Goal: Information Seeking & Learning: Find specific fact

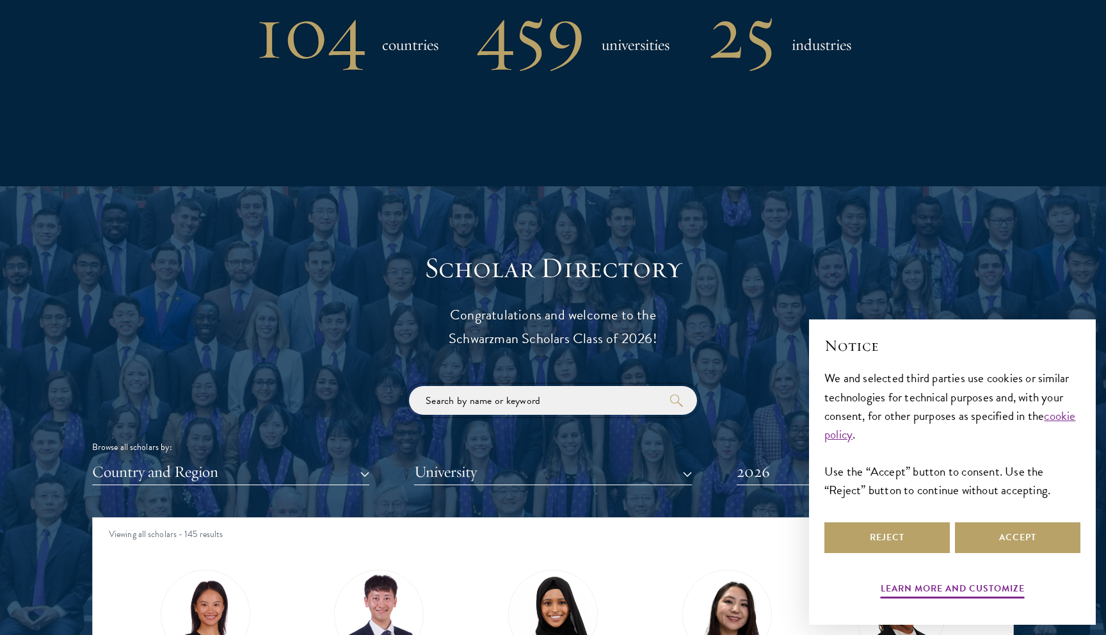
click at [485, 404] on input "search" at bounding box center [553, 400] width 288 height 29
click button "submit" at bounding box center [0, 0] width 0 height 0
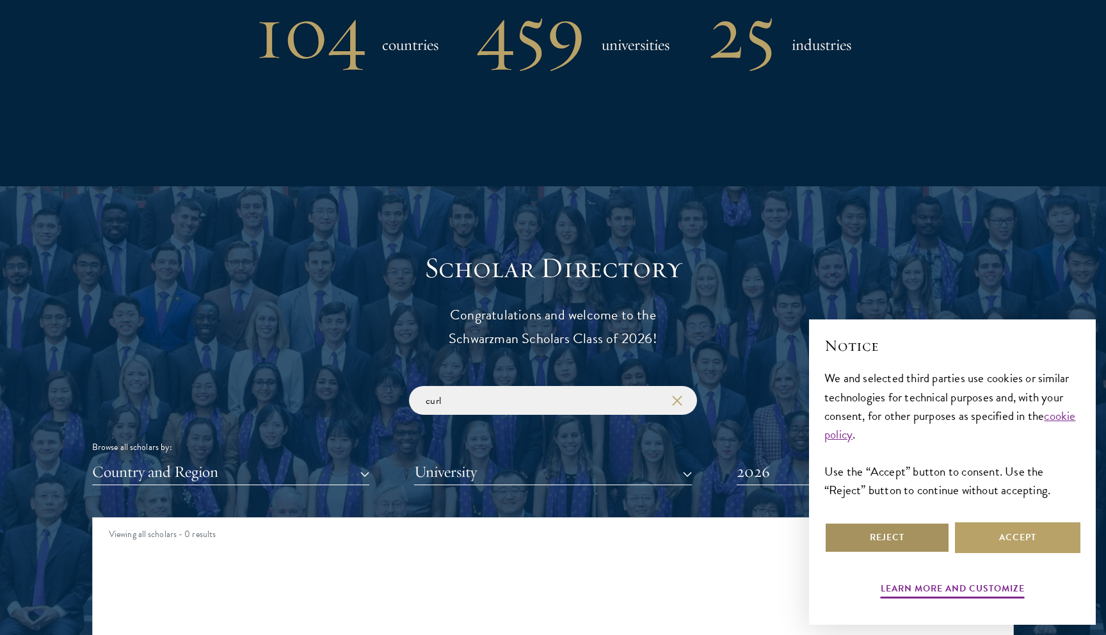
click at [889, 538] on button "Reject" at bounding box center [886, 537] width 125 height 31
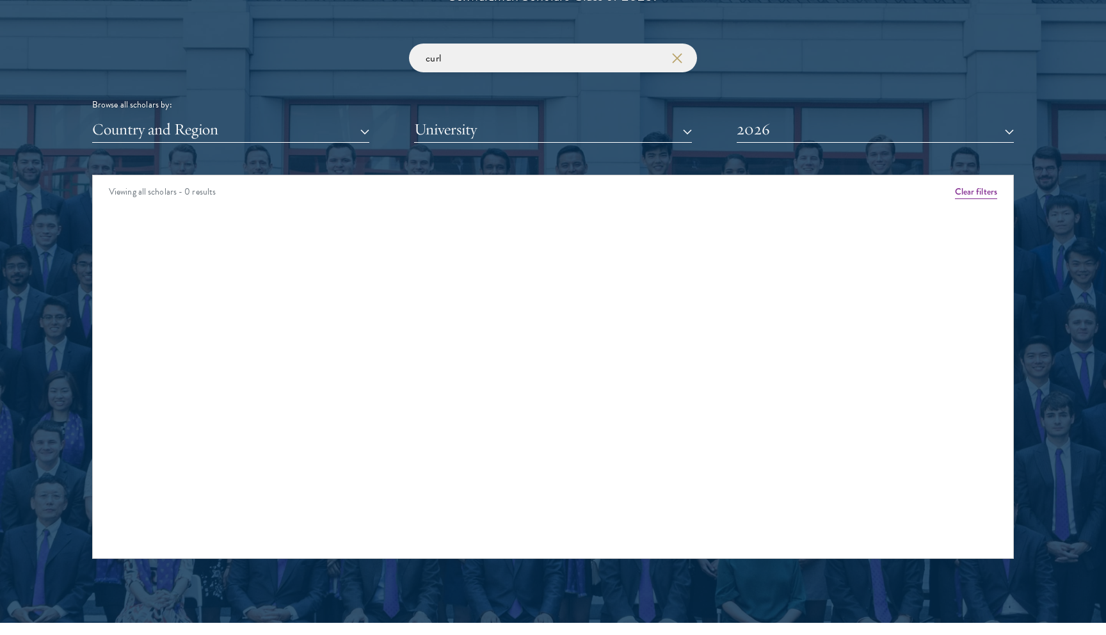
scroll to position [1533, 0]
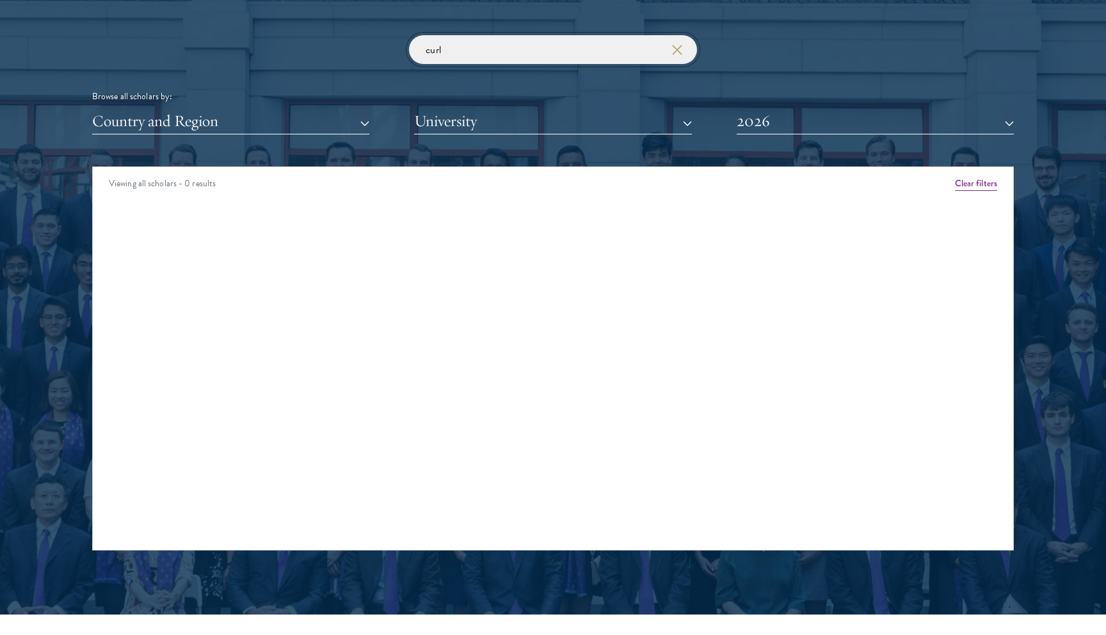
click at [493, 47] on input "curl" at bounding box center [553, 49] width 288 height 29
type input "[PERSON_NAME]"
click button "submit" at bounding box center [0, 0] width 0 height 0
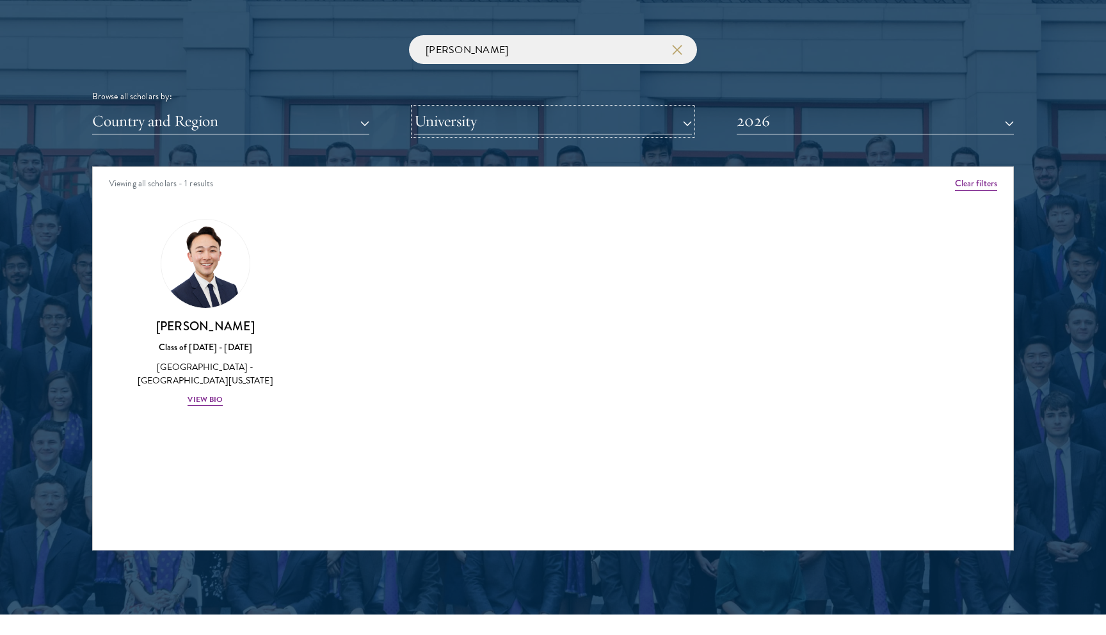
click at [449, 125] on button "University" at bounding box center [552, 121] width 277 height 26
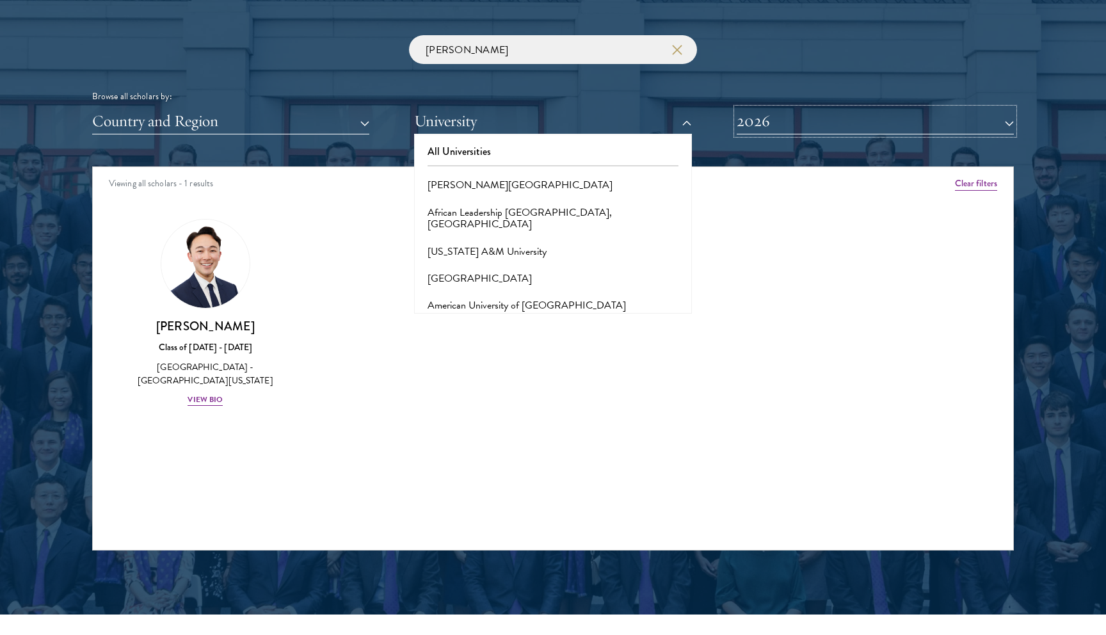
click at [748, 120] on button "2026" at bounding box center [875, 121] width 277 height 26
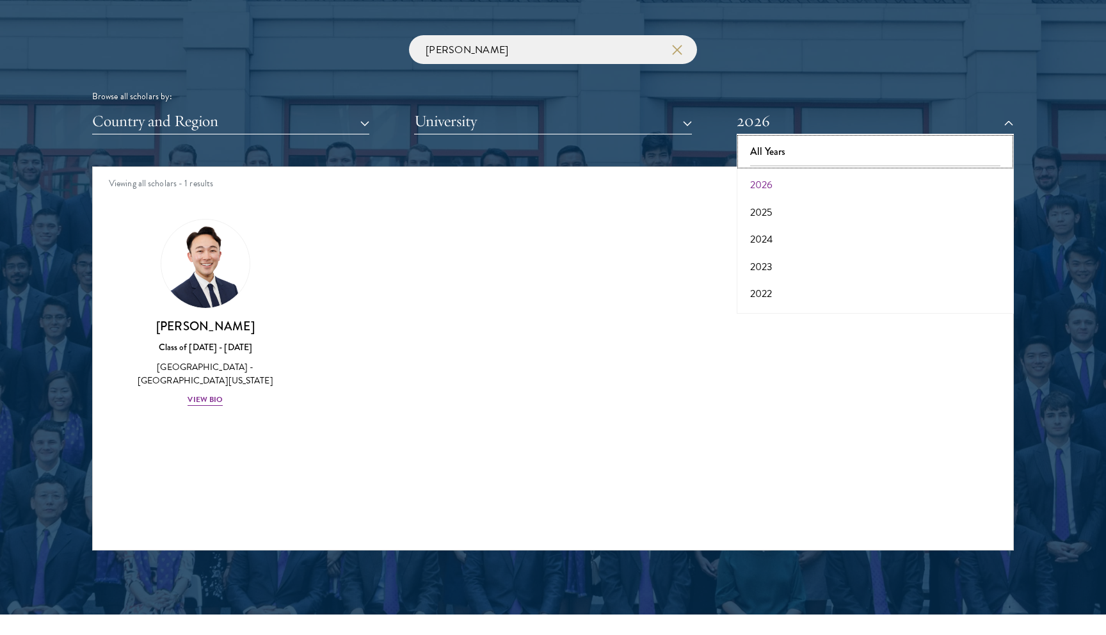
click at [757, 150] on button "All Years" at bounding box center [874, 151] width 269 height 27
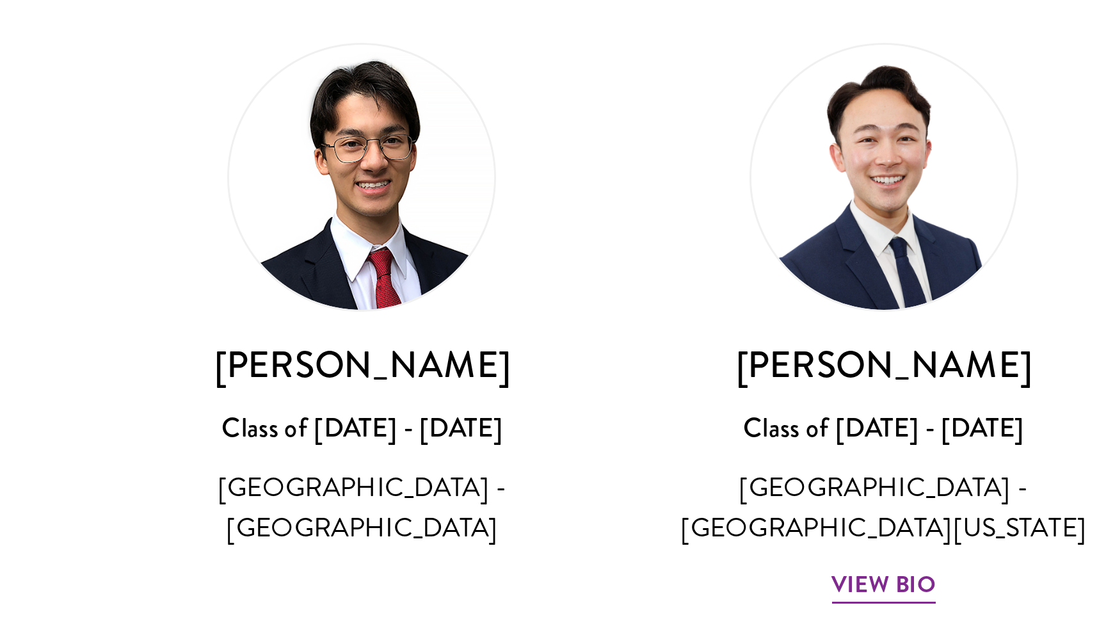
click at [388, 291] on img at bounding box center [379, 264] width 88 height 88
click at [385, 328] on h3 "[PERSON_NAME]" at bounding box center [379, 326] width 148 height 16
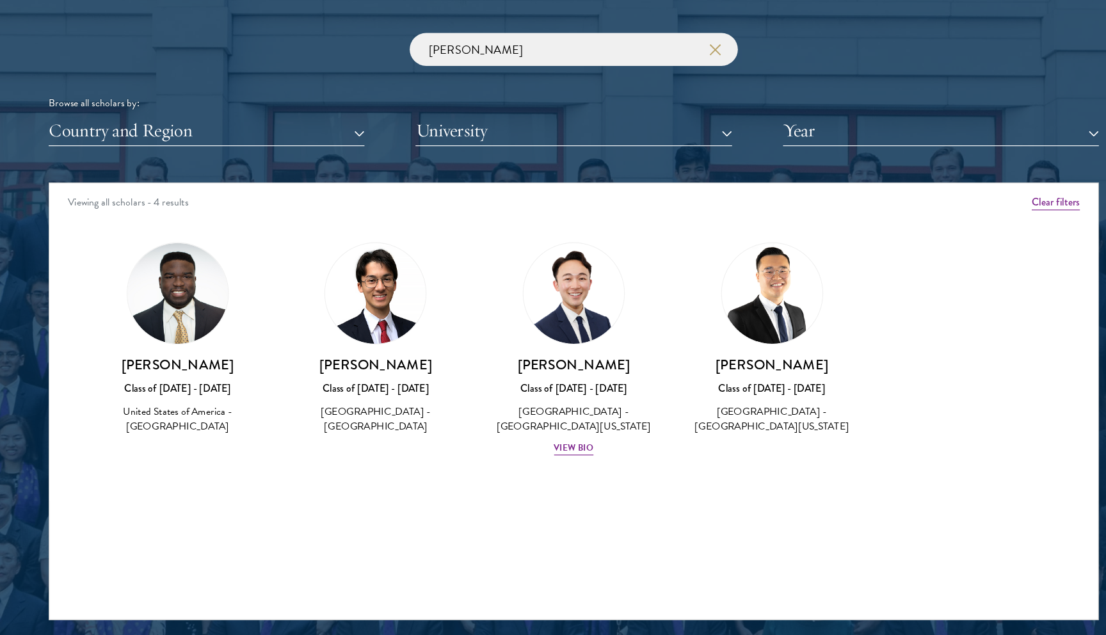
click at [381, 379] on div "[GEOGRAPHIC_DATA] - [GEOGRAPHIC_DATA]" at bounding box center [379, 373] width 148 height 27
click at [361, 269] on img at bounding box center [379, 264] width 88 height 88
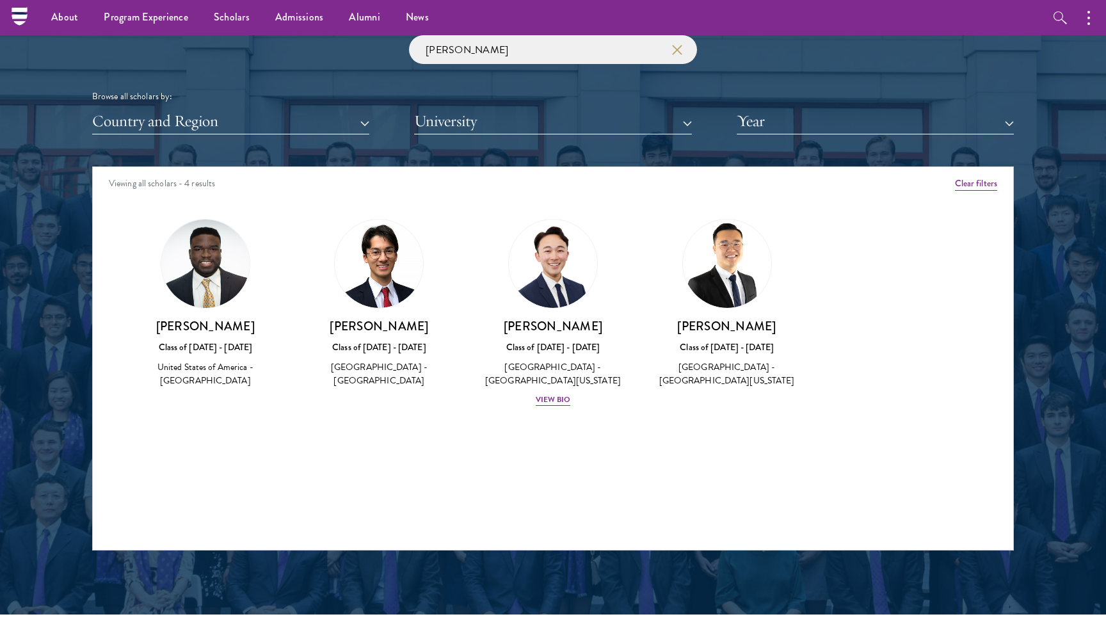
scroll to position [1533, 0]
